Goal: Navigation & Orientation: Find specific page/section

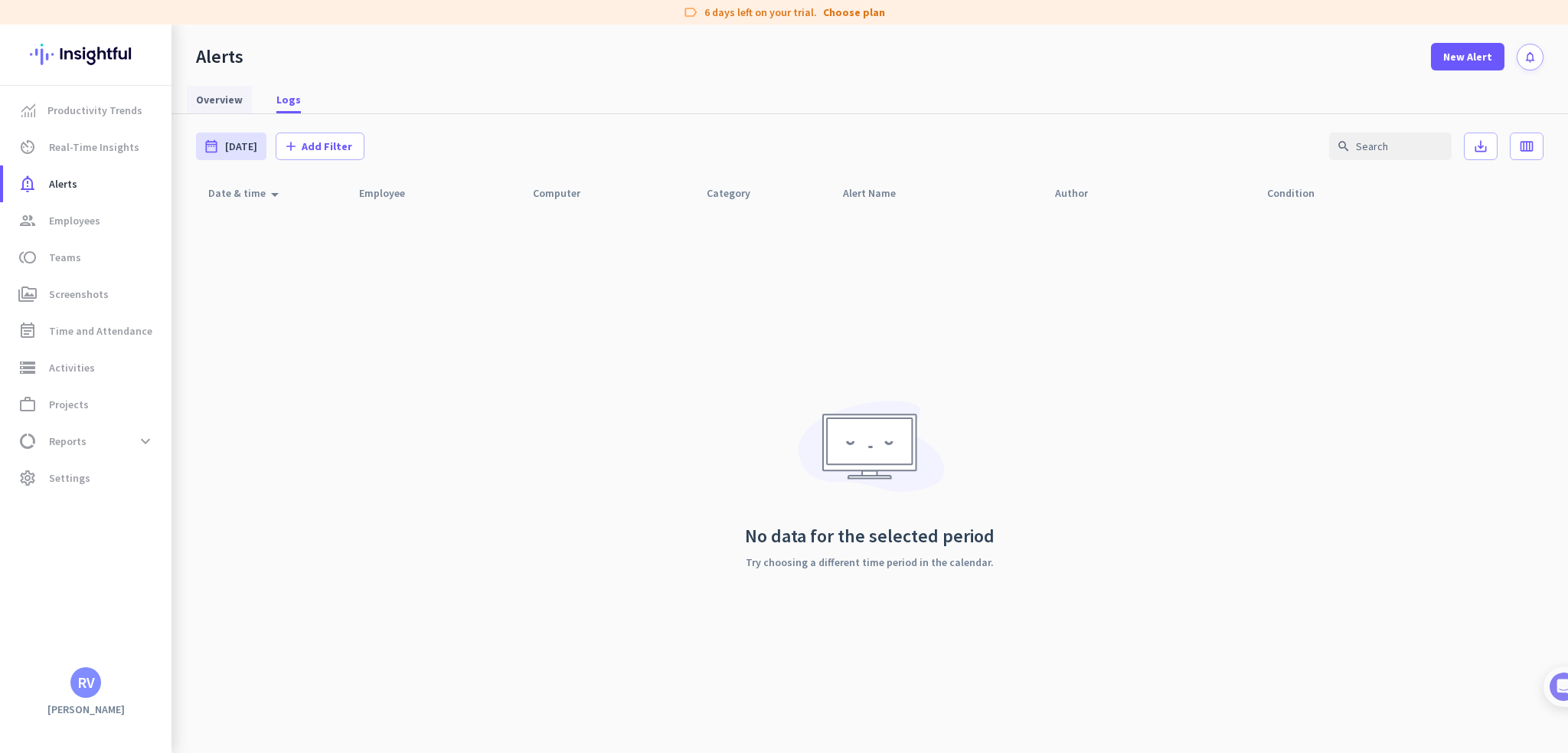
click at [236, 96] on span "Overview" at bounding box center [219, 100] width 46 height 16
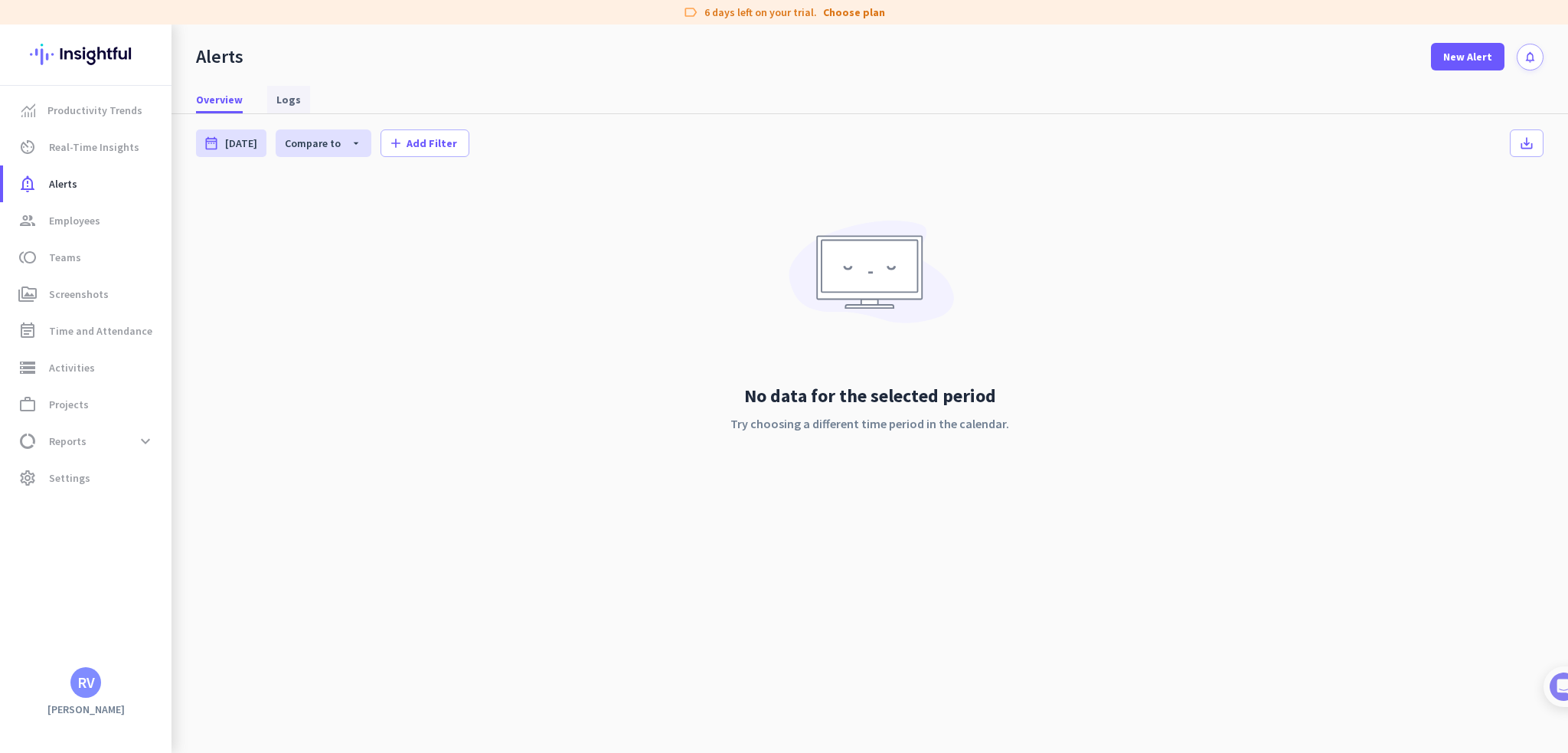
click at [272, 107] on link "Logs" at bounding box center [288, 100] width 42 height 28
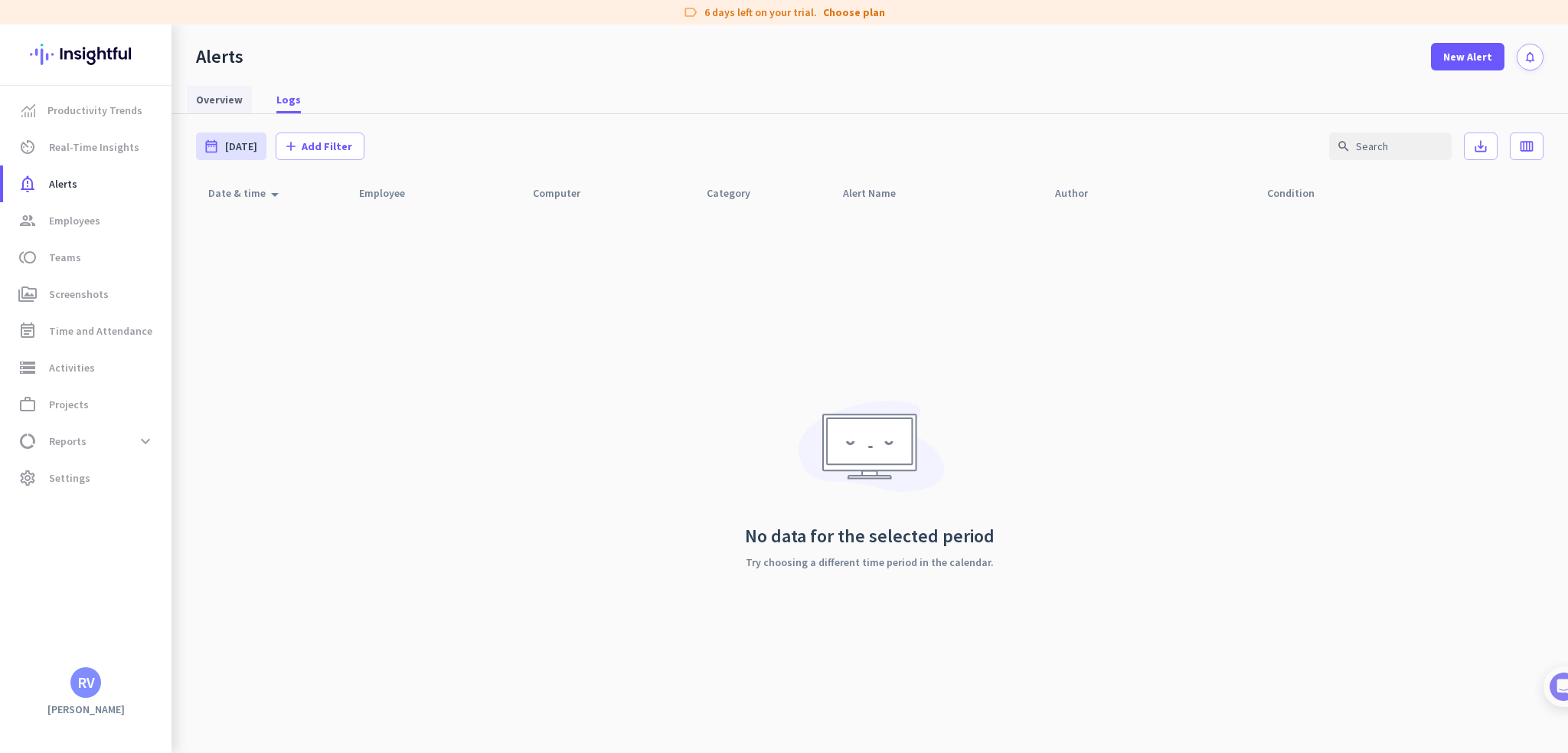
click at [231, 100] on span "Overview" at bounding box center [219, 100] width 46 height 16
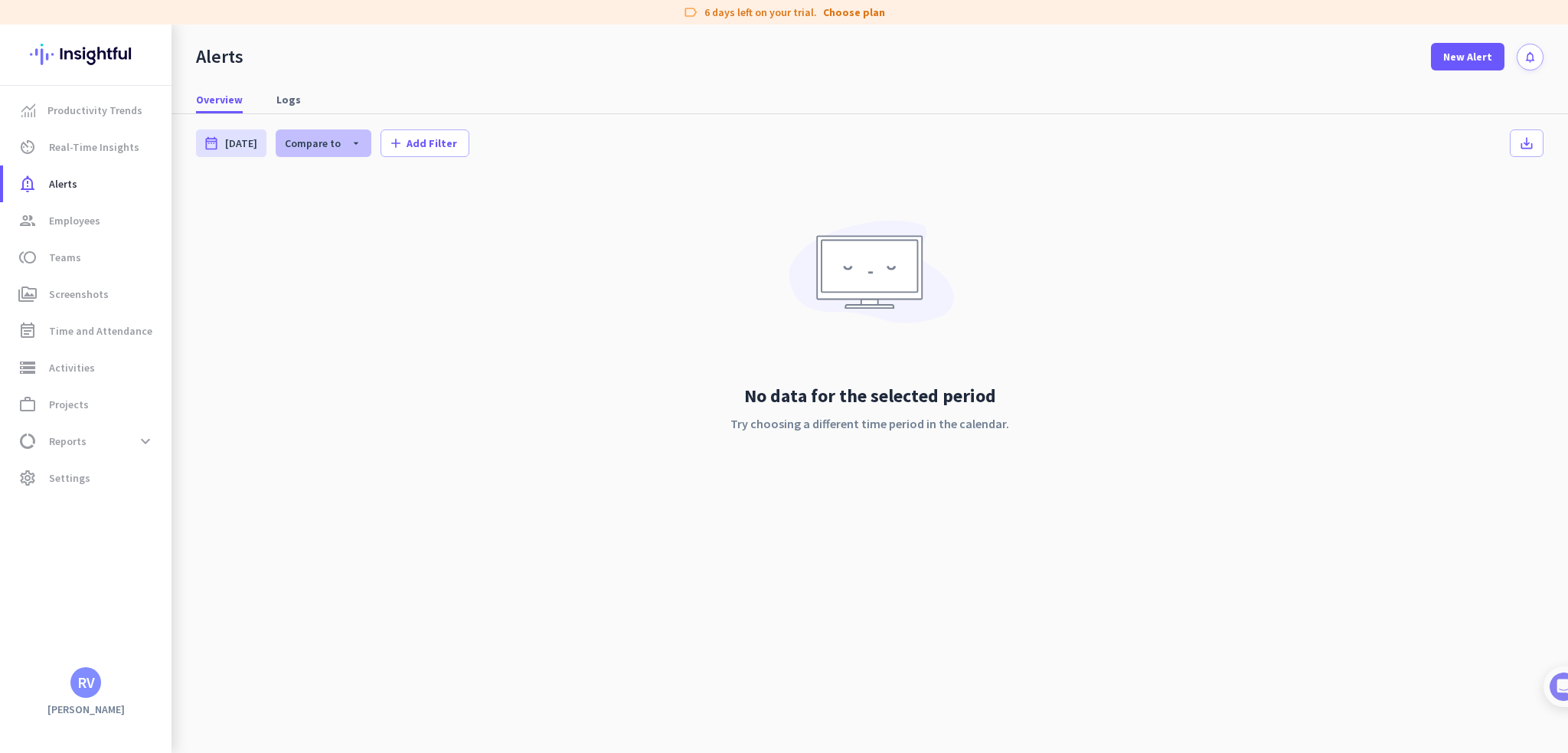
click at [330, 147] on span "Compare to" at bounding box center [313, 143] width 56 height 14
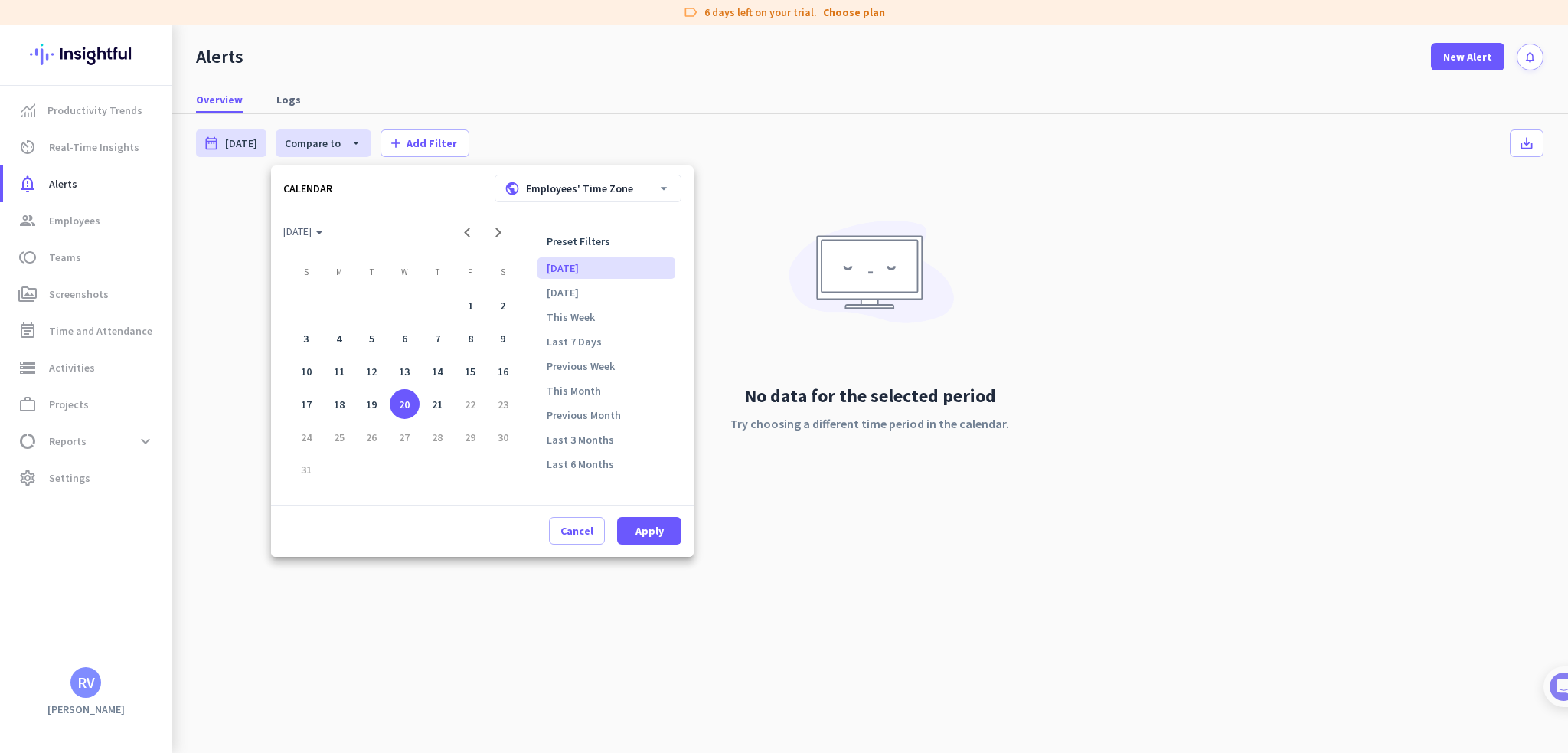
click at [785, 144] on div at bounding box center [784, 376] width 1568 height 753
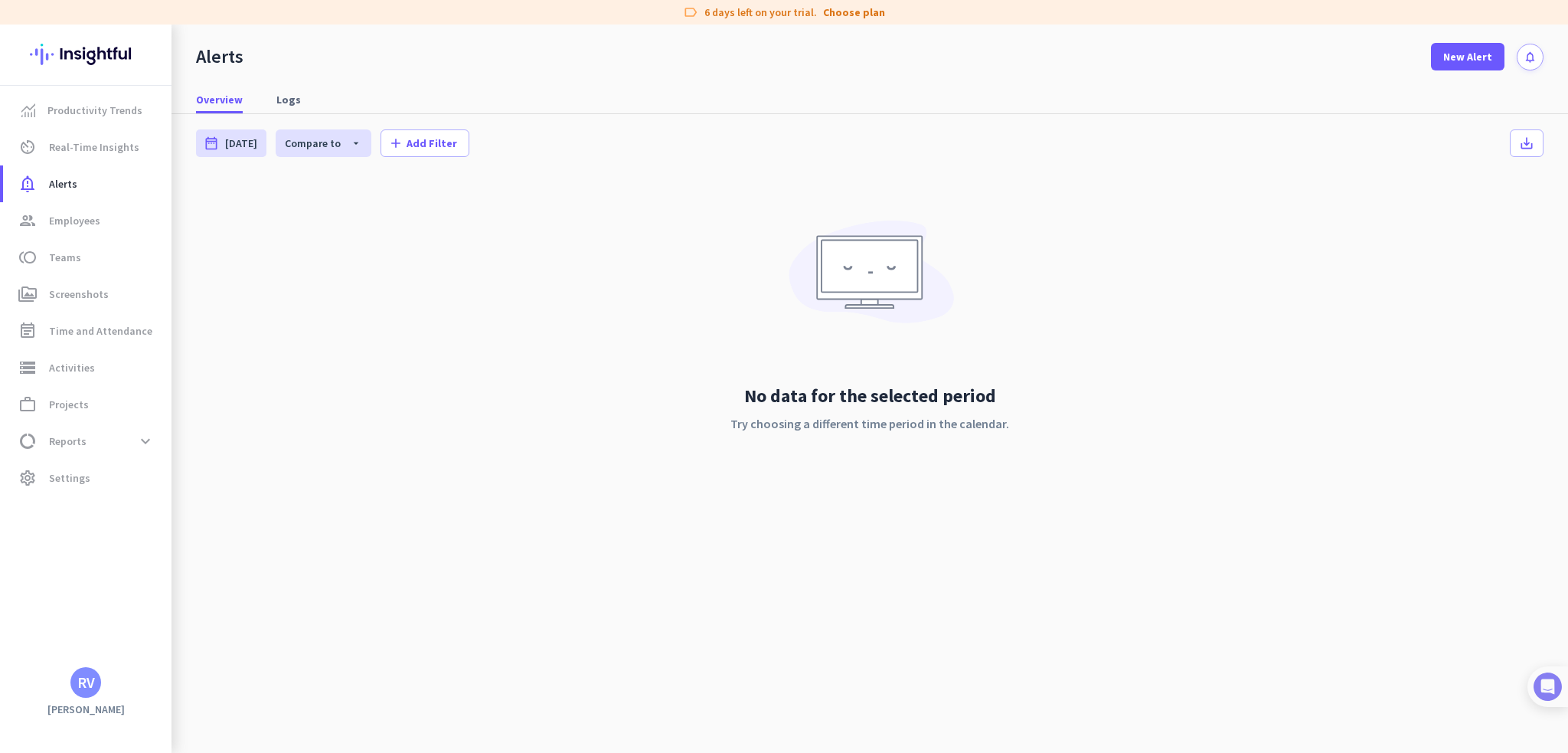
click at [1544, 691] on img at bounding box center [1547, 686] width 29 height 29
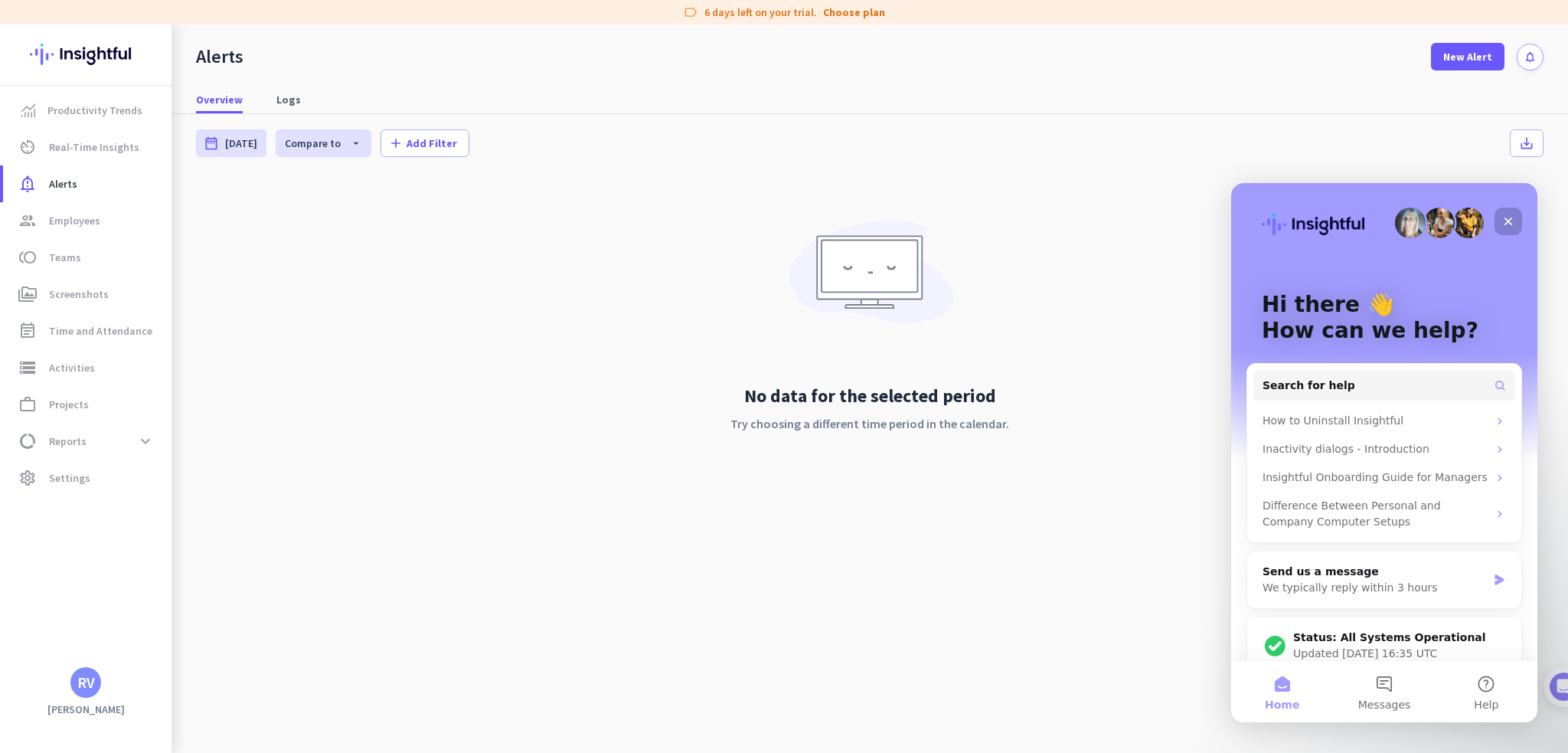
click at [1504, 222] on icon "Close" at bounding box center [1509, 221] width 12 height 12
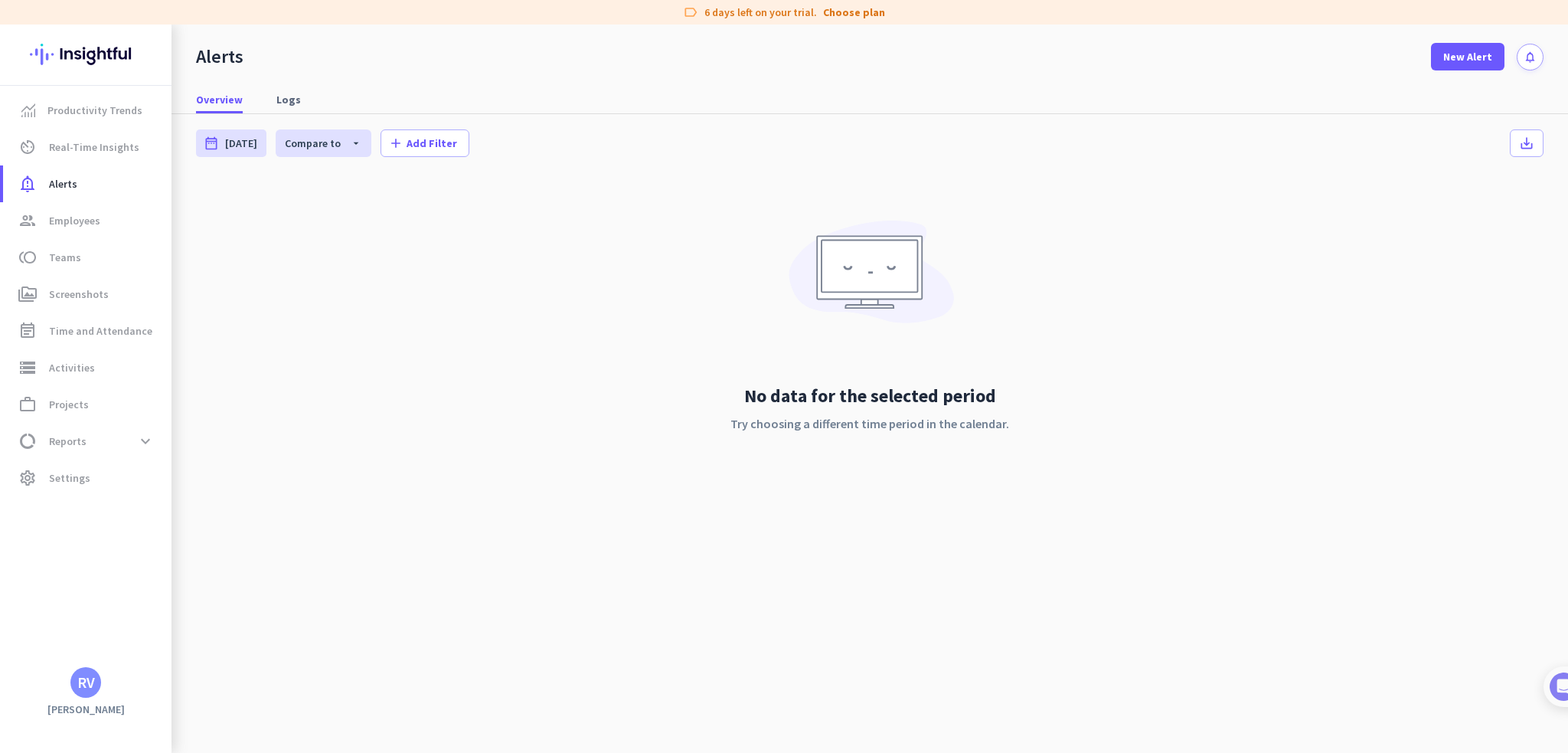
click at [915, 517] on div "Alerts date_range [DATE] [DATE] - [DATE] Compare to arrow_drop_down [DATE] - [D…" at bounding box center [870, 318] width 1397 height 408
